Goal: Find specific page/section: Find specific page/section

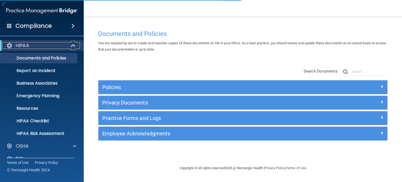
click at [73, 46] on span at bounding box center [73, 45] width 4 height 6
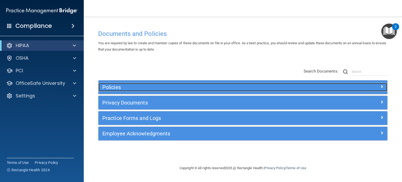
click at [209, 89] on h5 "Policies" at bounding box center [206, 87] width 209 height 6
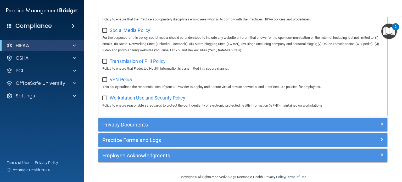
scroll to position [418, 0]
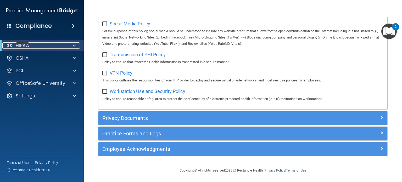
click at [75, 45] on span at bounding box center [74, 45] width 3 height 6
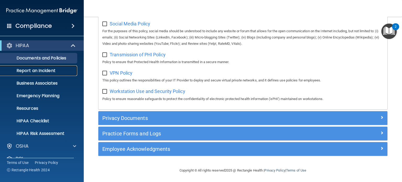
click at [54, 71] on p "Report an Incident" at bounding box center [38, 70] width 71 height 5
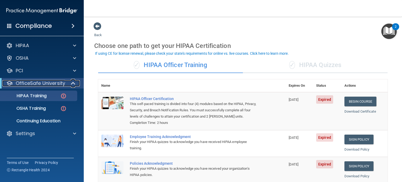
click at [72, 82] on span at bounding box center [73, 83] width 4 height 6
